Goal: Information Seeking & Learning: Learn about a topic

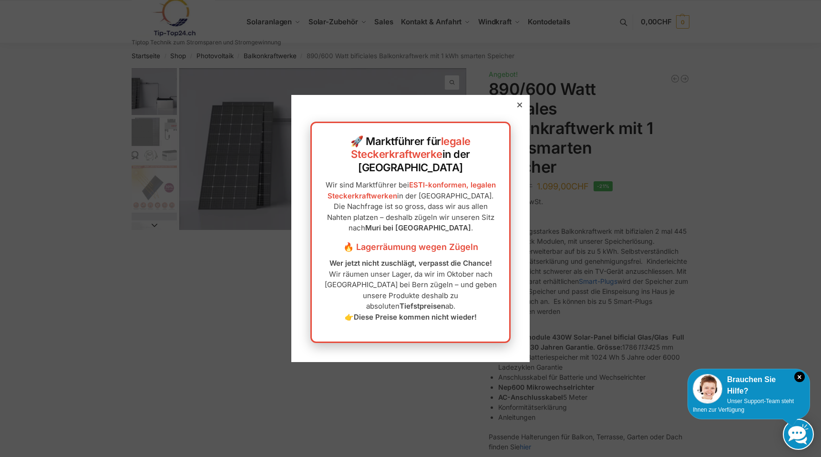
click at [517, 107] on icon at bounding box center [519, 105] width 5 height 5
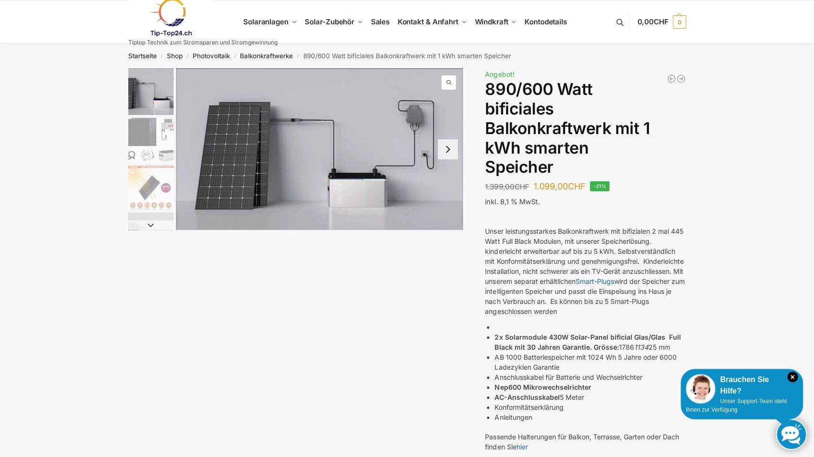
click at [134, 135] on img "2 / 7" at bounding box center [150, 139] width 45 height 45
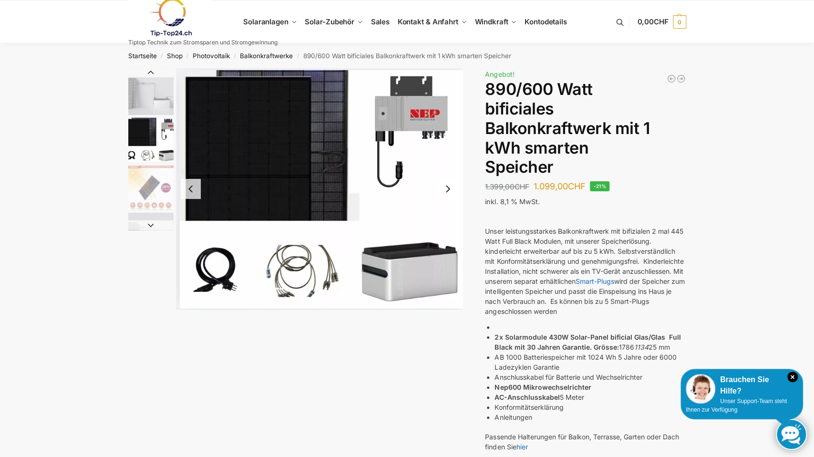
click at [138, 179] on img "3 / 7" at bounding box center [150, 187] width 45 height 45
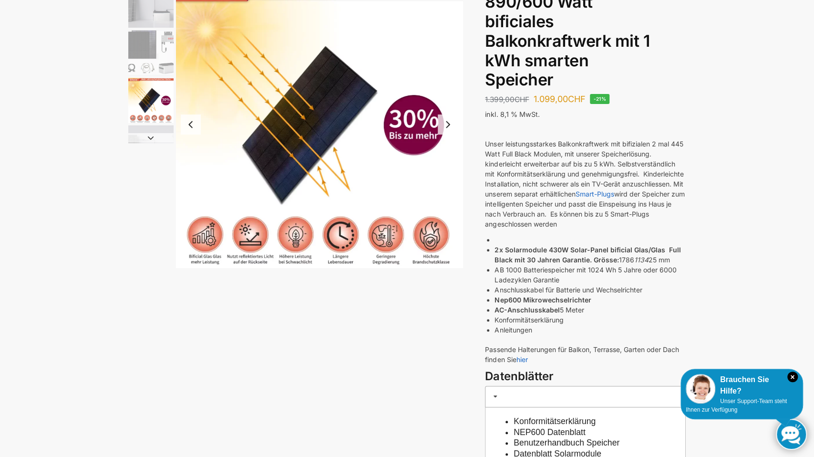
scroll to position [95, 0]
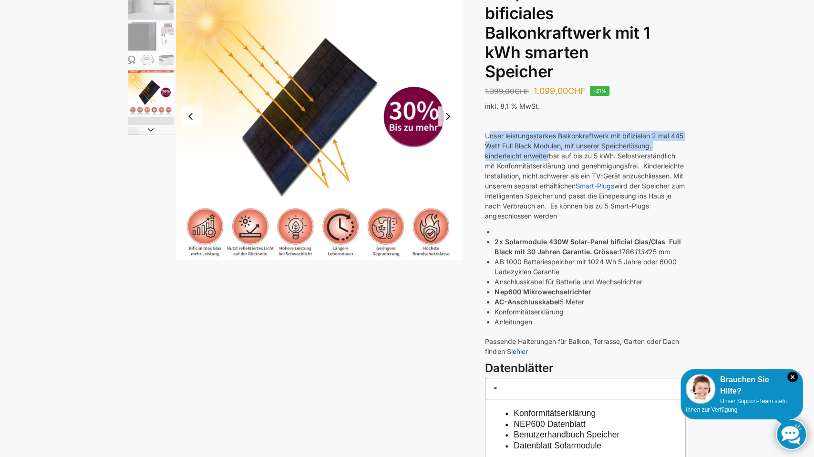
drag, startPoint x: 489, startPoint y: 133, endPoint x: 549, endPoint y: 156, distance: 64.5
click at [549, 156] on p "Unser leistungsstarkes Balkonkraftwerk mit bifizialen 2 mal 445 Watt Full Black…" at bounding box center [585, 176] width 201 height 90
click at [538, 155] on p "Unser leistungsstarkes Balkonkraftwerk mit bifizialen 2 mal 445 Watt Full Black…" at bounding box center [585, 176] width 201 height 90
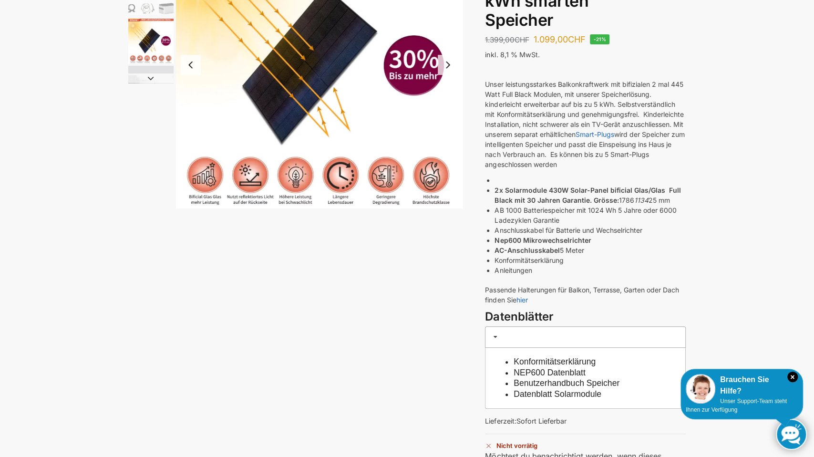
scroll to position [191, 0]
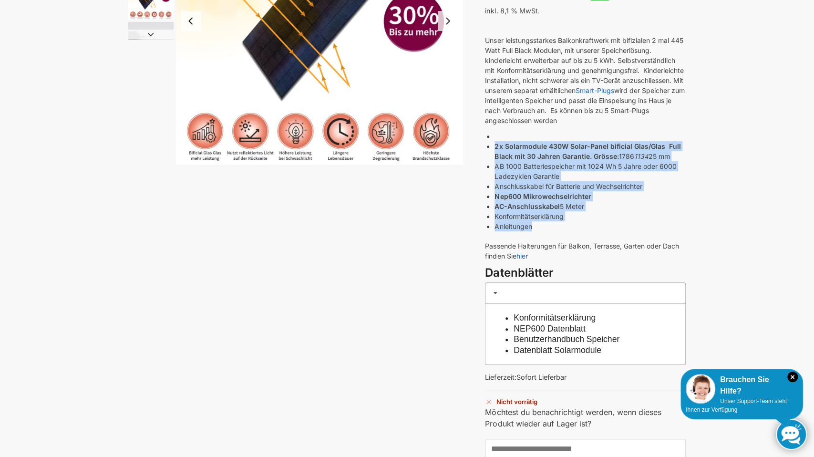
drag, startPoint x: 495, startPoint y: 146, endPoint x: 594, endPoint y: 228, distance: 129.0
click at [595, 227] on ul "2x Solarmodule 430W Solar-Panel bificial Glas/Glas Full Black mit 30 Jahren Gar…" at bounding box center [589, 181] width 191 height 100
click at [565, 228] on li "Anleitungen" at bounding box center [589, 226] width 191 height 10
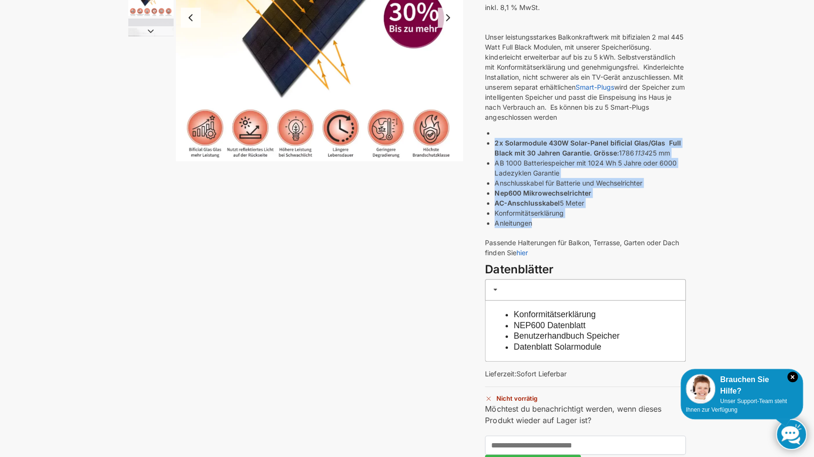
scroll to position [238, 0]
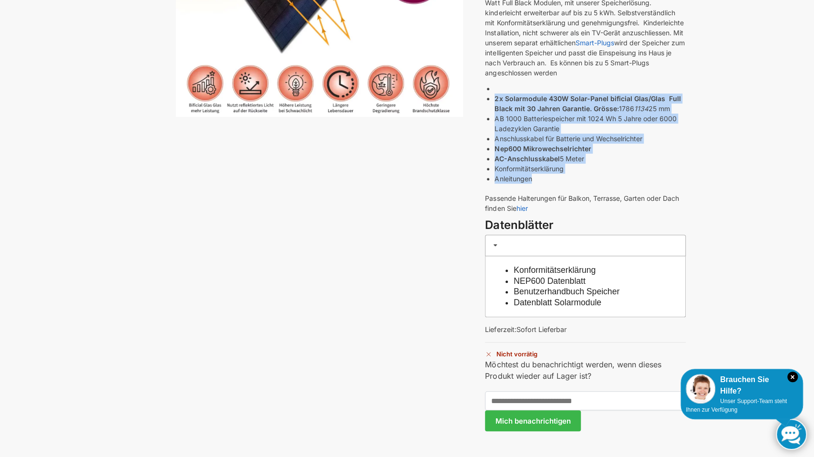
click at [479, 98] on div "Mega XXL 1780 Watt Steckerkraftwerk Genehmigungsfrei. 989,00 CHF WiFi Smart Plu…" at bounding box center [407, 148] width 598 height 636
drag, startPoint x: 493, startPoint y: 117, endPoint x: 574, endPoint y: 179, distance: 102.3
click at [574, 179] on div "Unser leistungsstarkes Balkonkraftwerk mit bifizialen 2 mal 445 Watt Full Black…" at bounding box center [585, 94] width 201 height 245
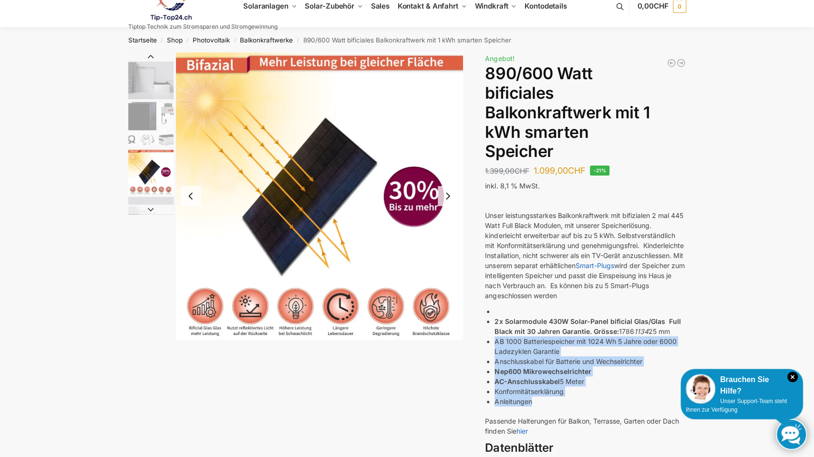
scroll to position [0, 0]
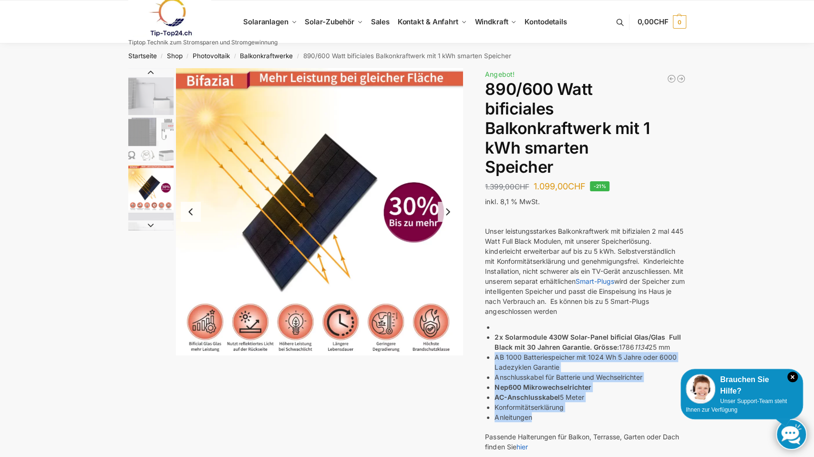
click at [142, 132] on img "2 / 7" at bounding box center [150, 139] width 45 height 45
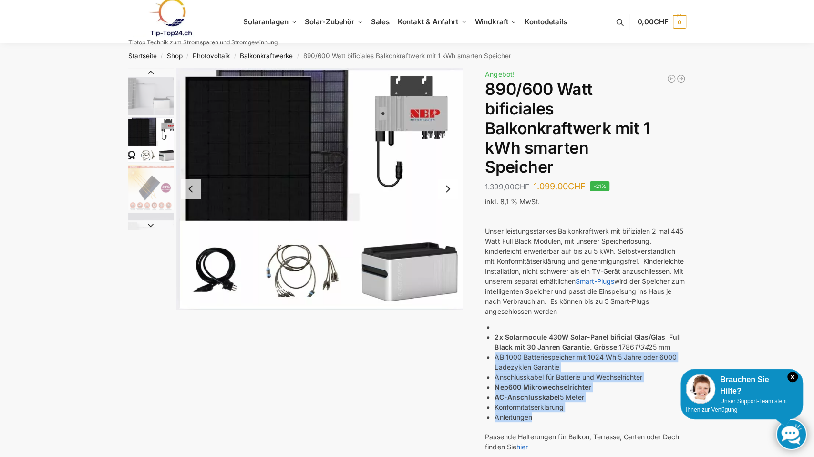
click at [141, 96] on img "1 / 7" at bounding box center [150, 91] width 45 height 47
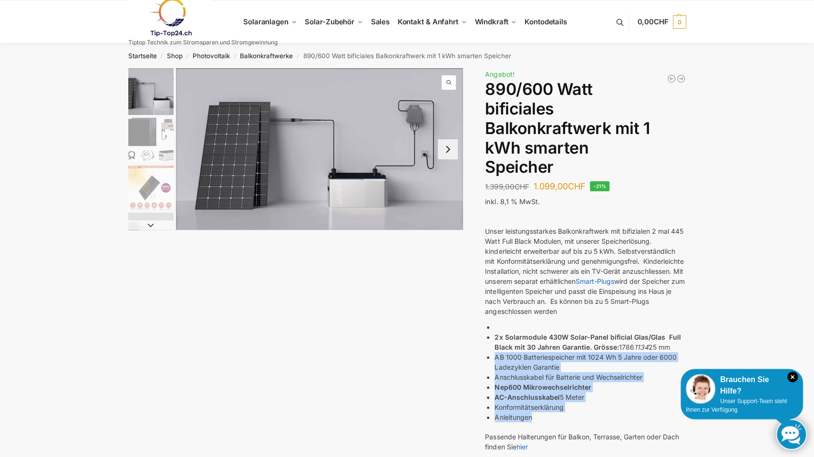
click at [149, 128] on img "2 / 7" at bounding box center [150, 139] width 45 height 45
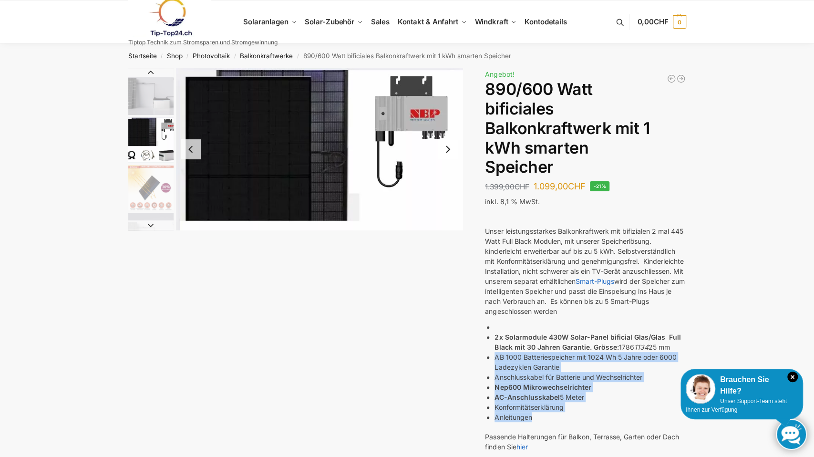
click at [139, 196] on img "3 / 7" at bounding box center [150, 187] width 45 height 45
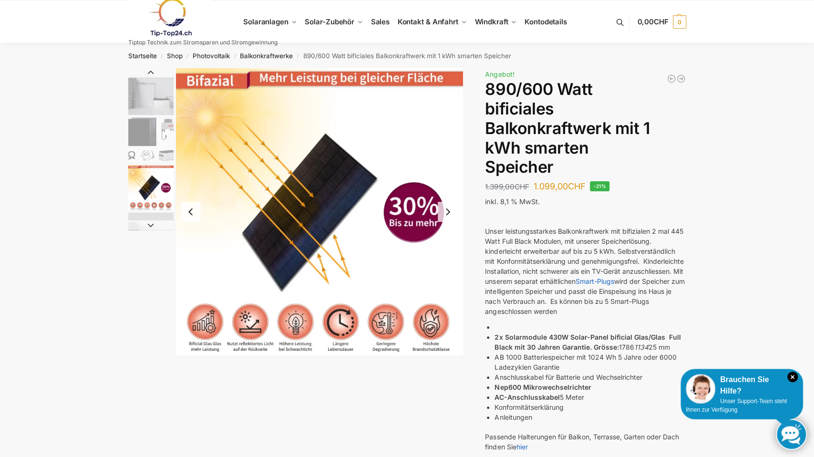
click at [147, 224] on button "Next slide" at bounding box center [150, 225] width 45 height 10
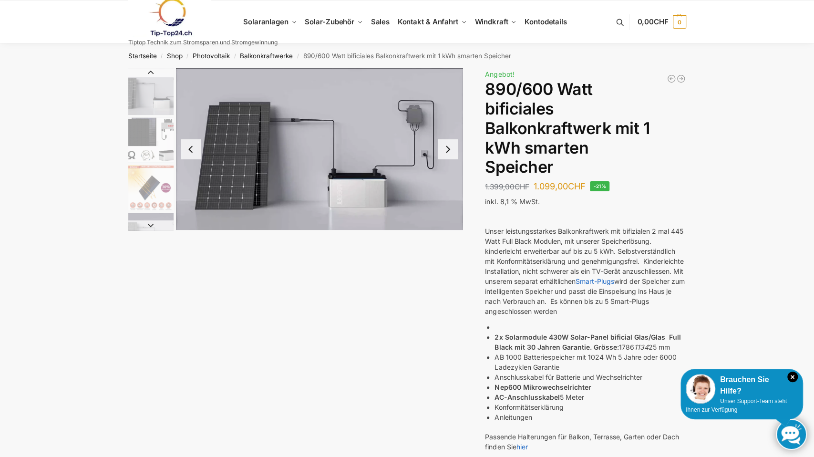
click at [149, 224] on button "Next slide" at bounding box center [150, 225] width 45 height 10
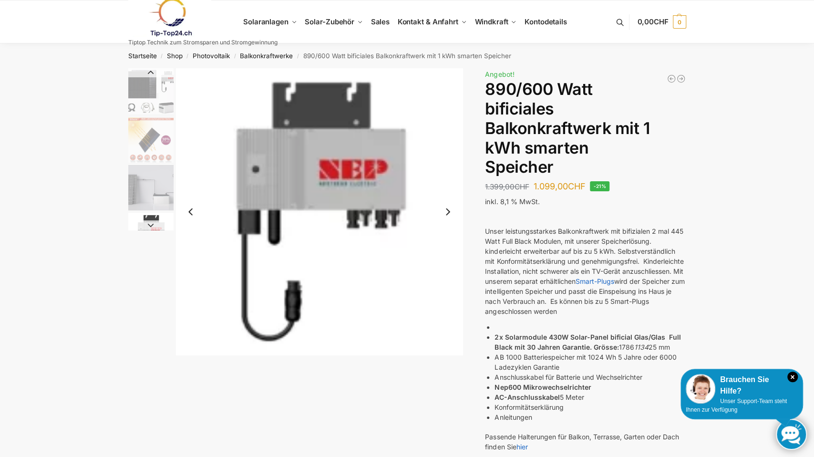
click at [148, 224] on button "Next slide" at bounding box center [150, 225] width 45 height 10
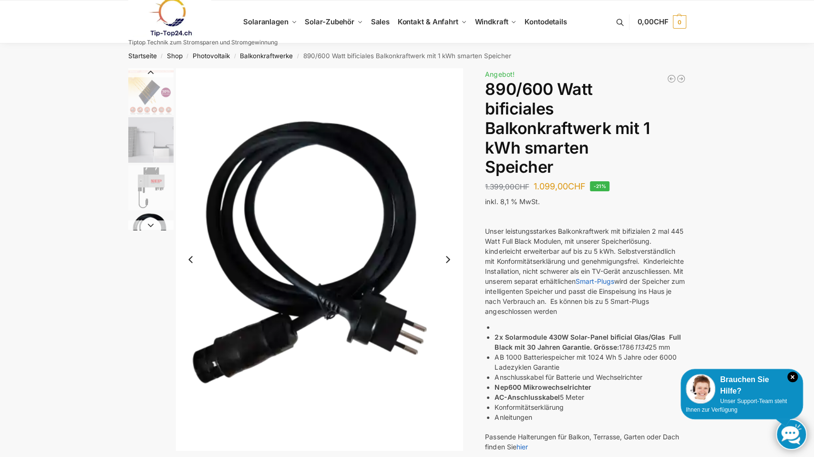
click at [148, 224] on button "Next slide" at bounding box center [150, 225] width 45 height 10
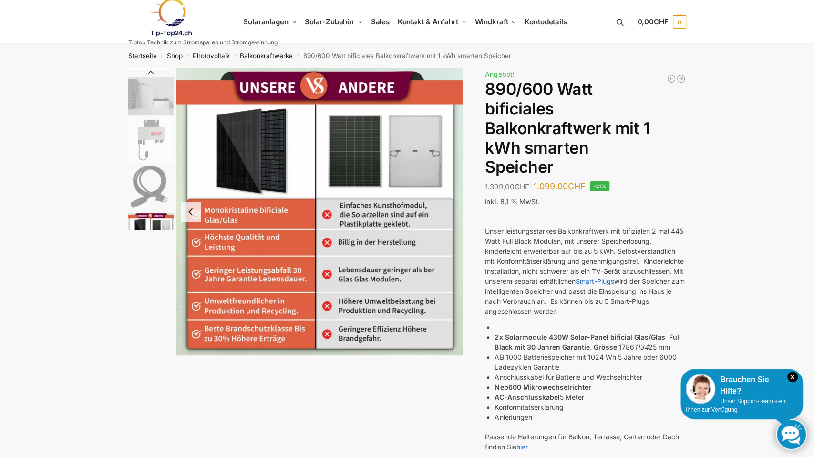
click at [148, 224] on img "7 / 7" at bounding box center [150, 235] width 45 height 45
